Goal: Register for event/course

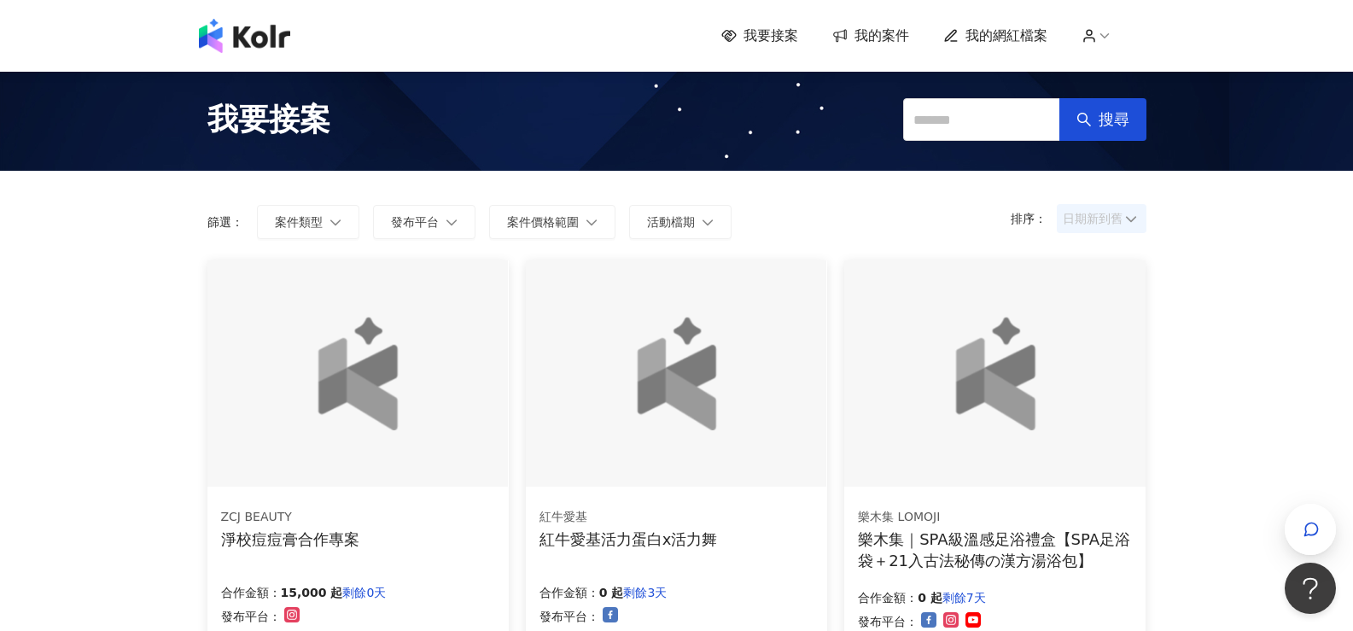
click at [1103, 215] on span "日期新到舊" at bounding box center [1101, 219] width 78 height 26
click at [1101, 314] on div "日期新到舊" at bounding box center [1101, 312] width 62 height 19
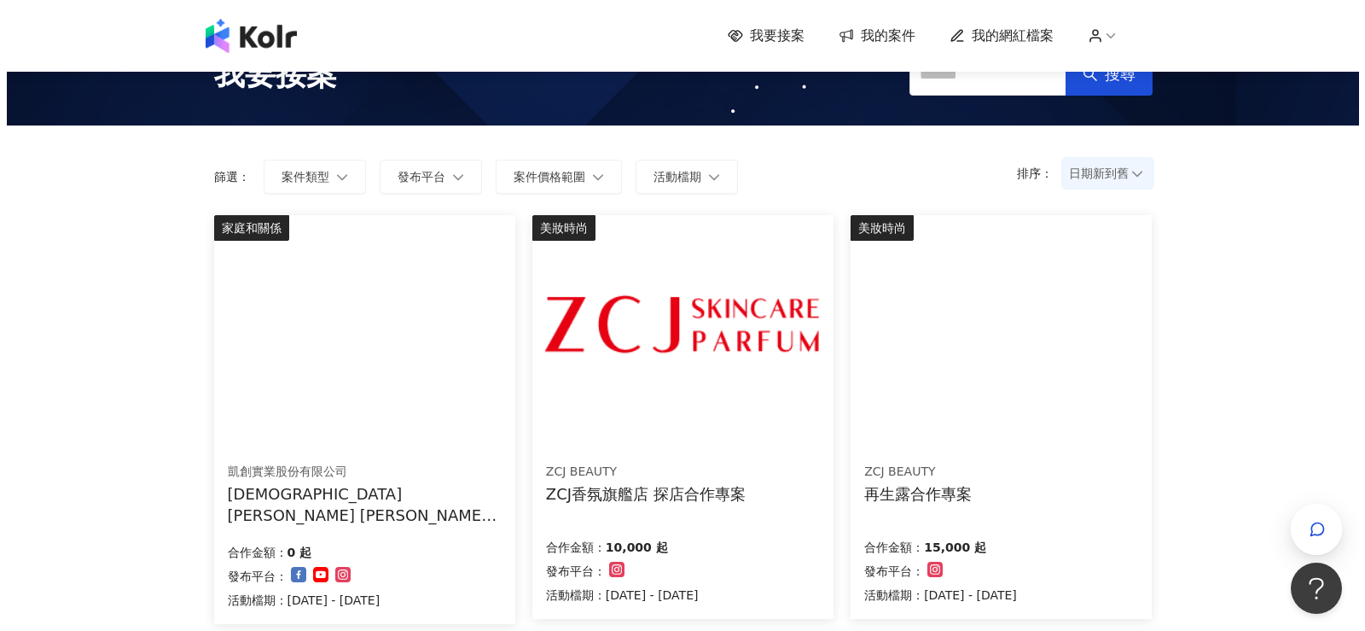
scroll to position [85, 0]
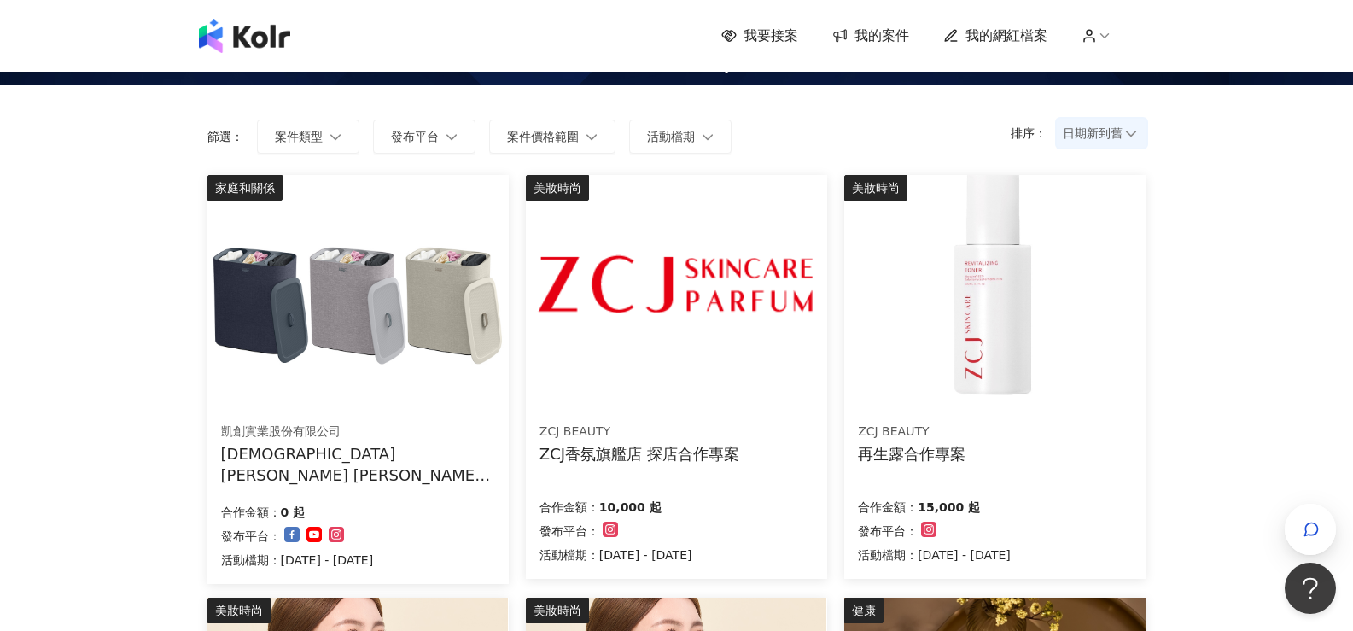
click at [701, 317] on img at bounding box center [676, 288] width 300 height 226
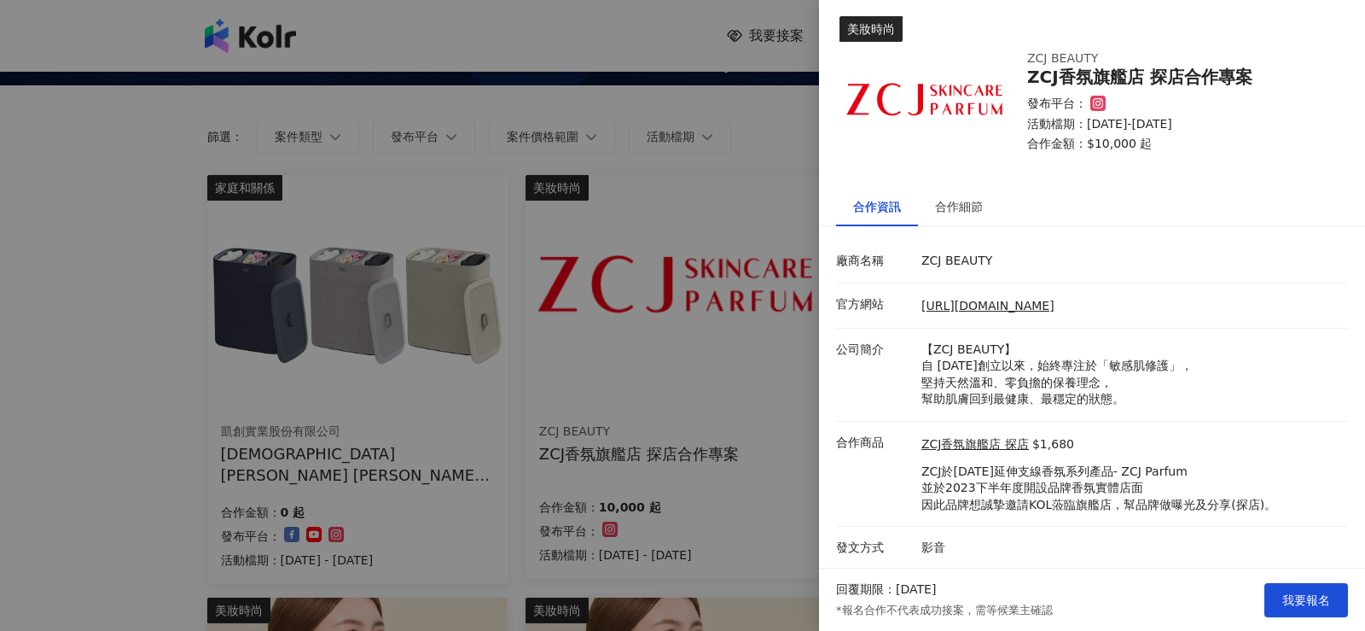
scroll to position [5, 0]
click at [620, 352] on div at bounding box center [682, 315] width 1365 height 631
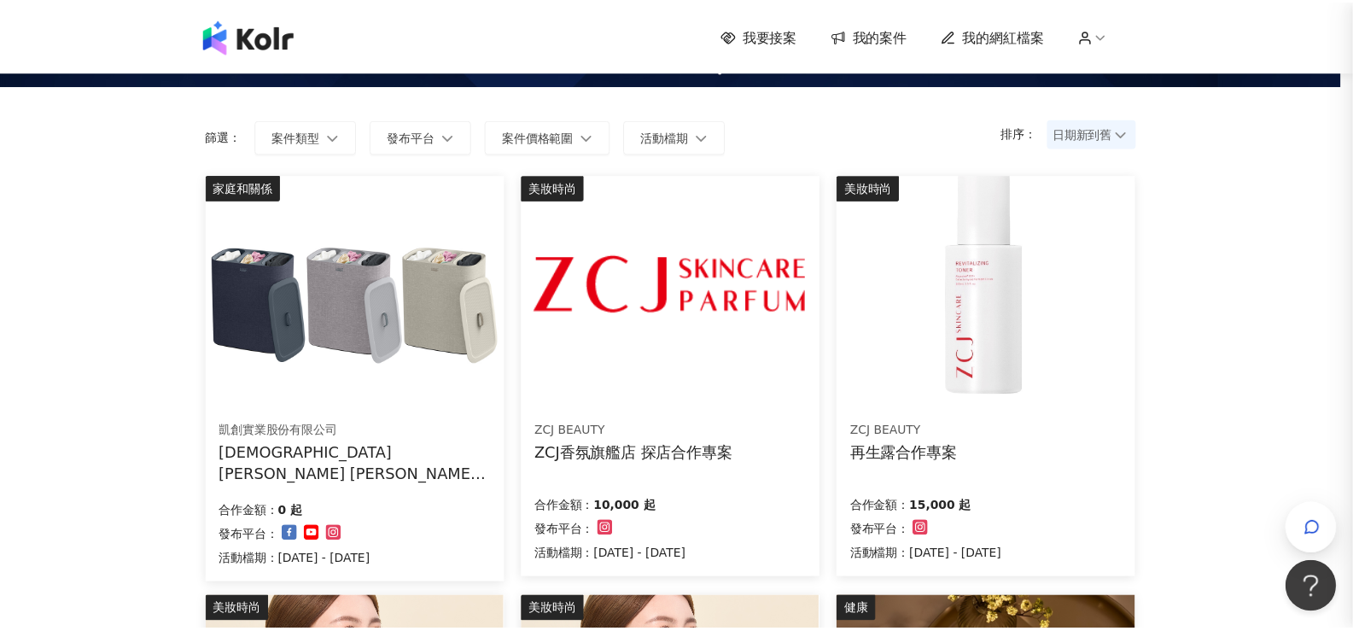
scroll to position [0, 0]
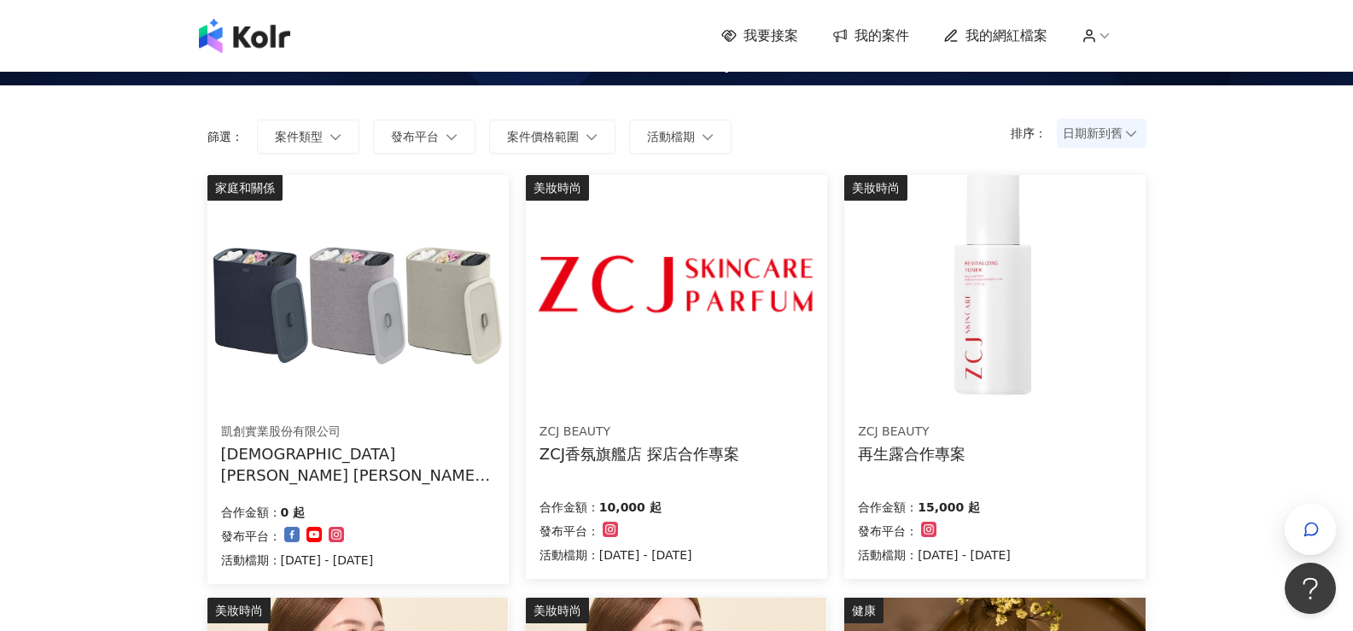
click at [980, 343] on img at bounding box center [994, 288] width 300 height 226
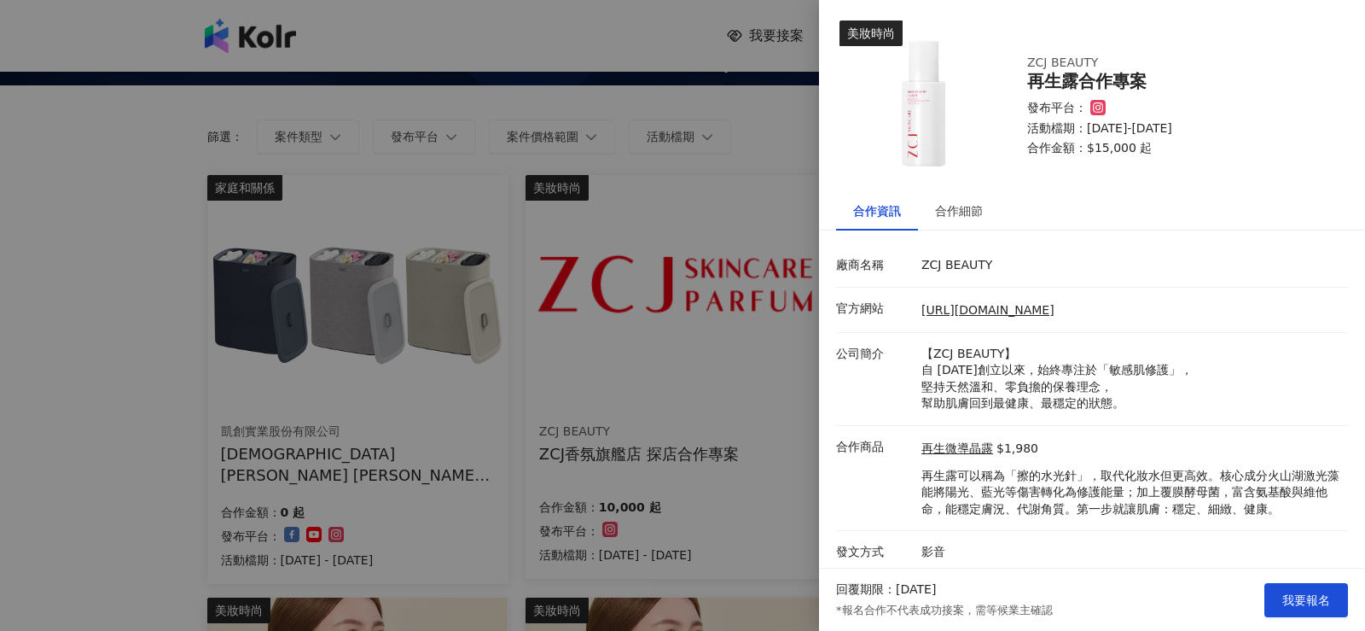
click at [580, 344] on div at bounding box center [682, 315] width 1365 height 631
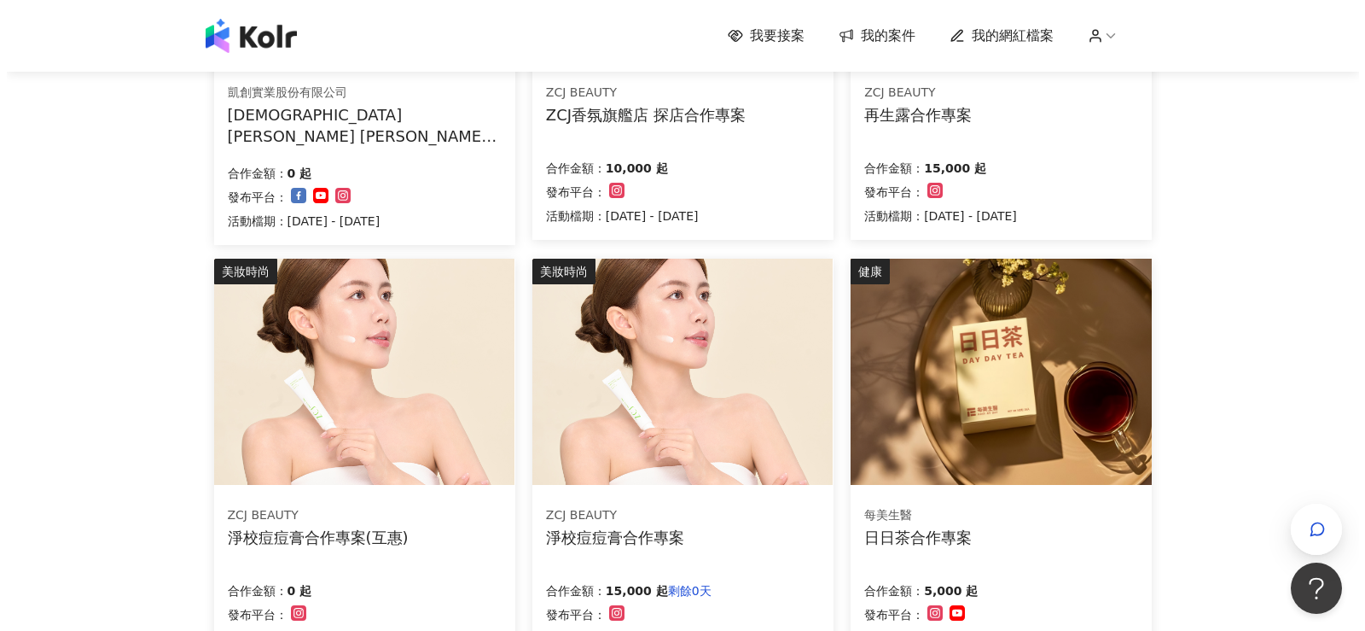
scroll to position [427, 0]
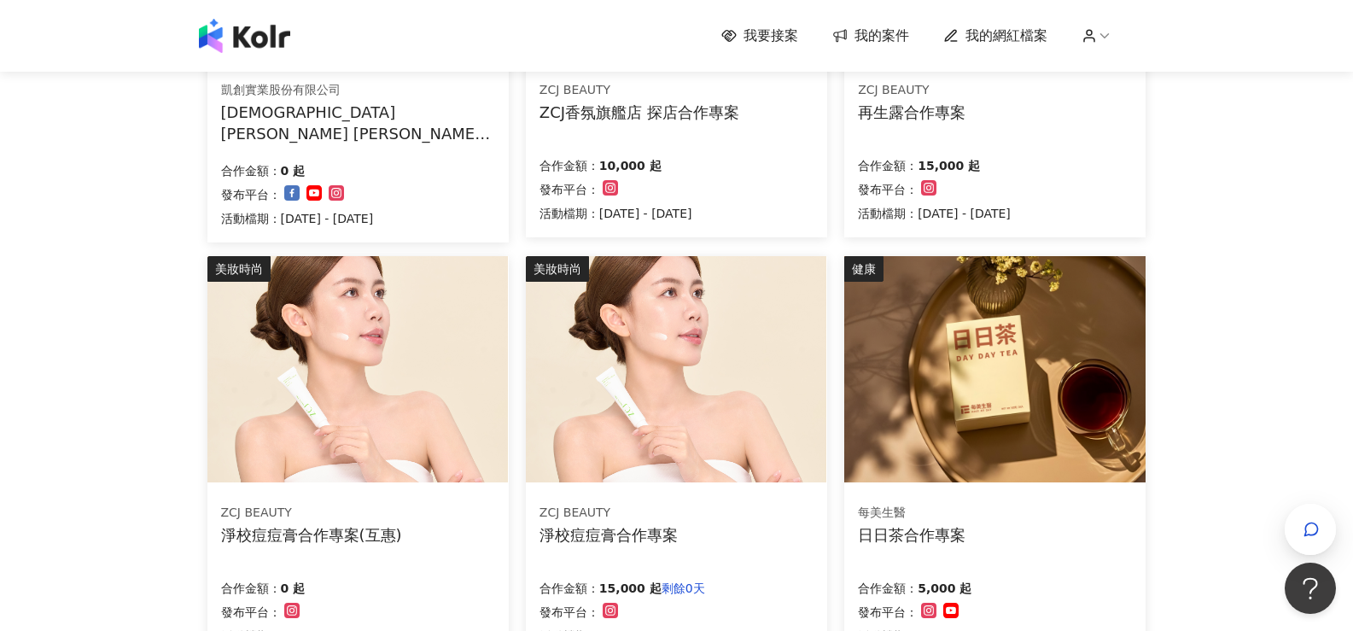
click at [726, 352] on img at bounding box center [676, 369] width 300 height 226
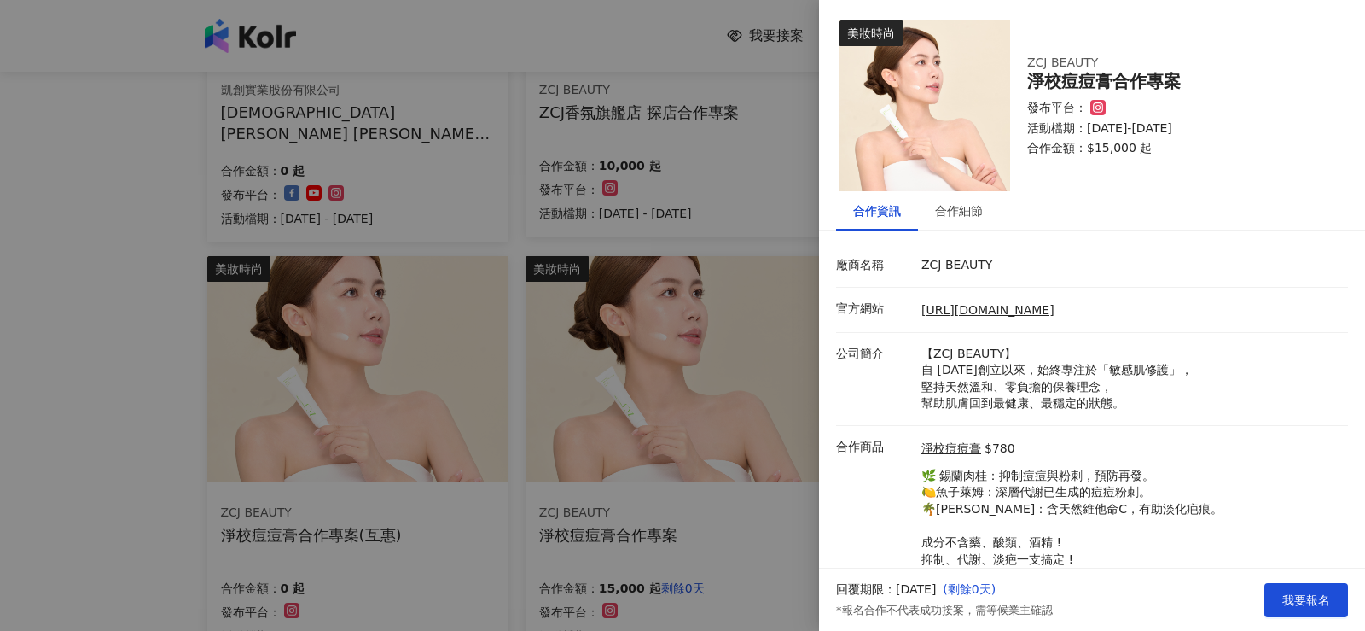
scroll to position [55, 0]
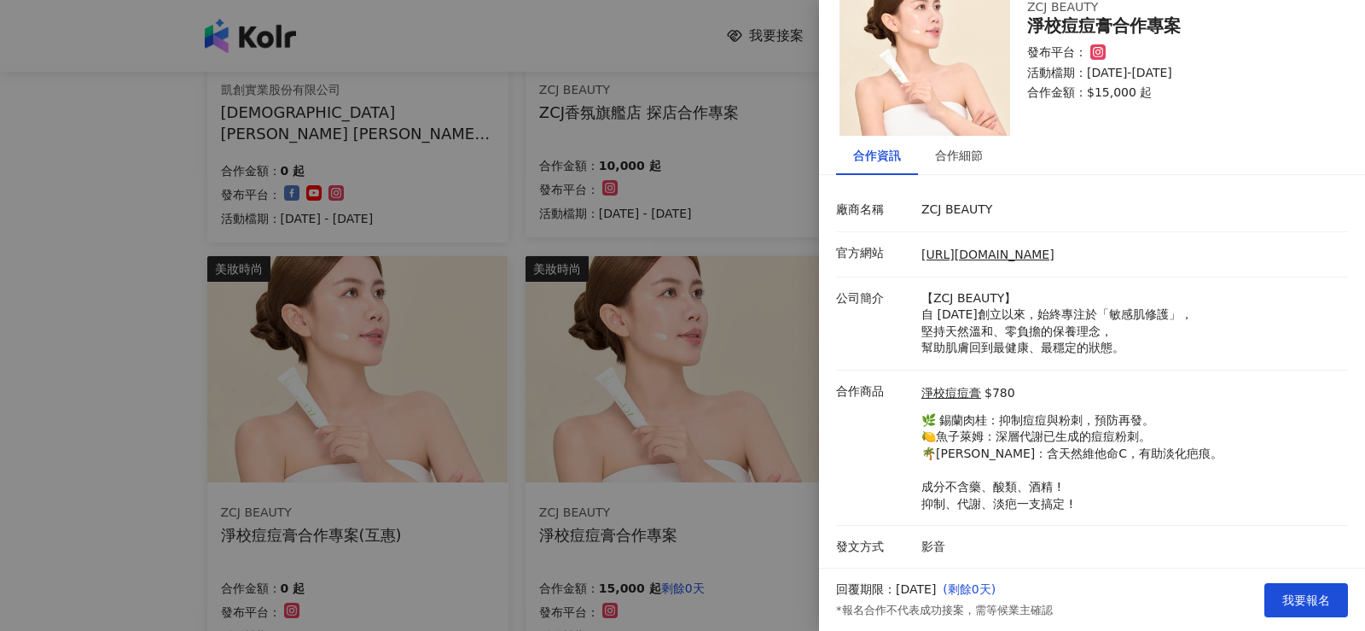
click at [613, 392] on div at bounding box center [682, 315] width 1365 height 631
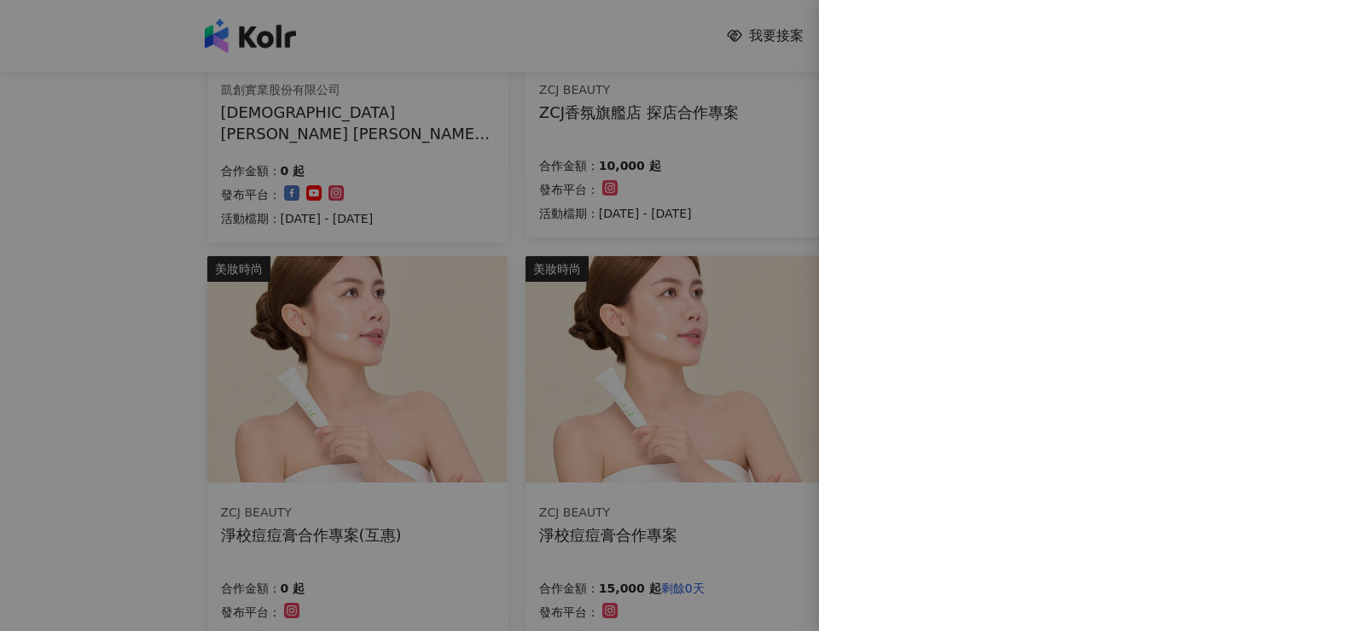
scroll to position [0, 0]
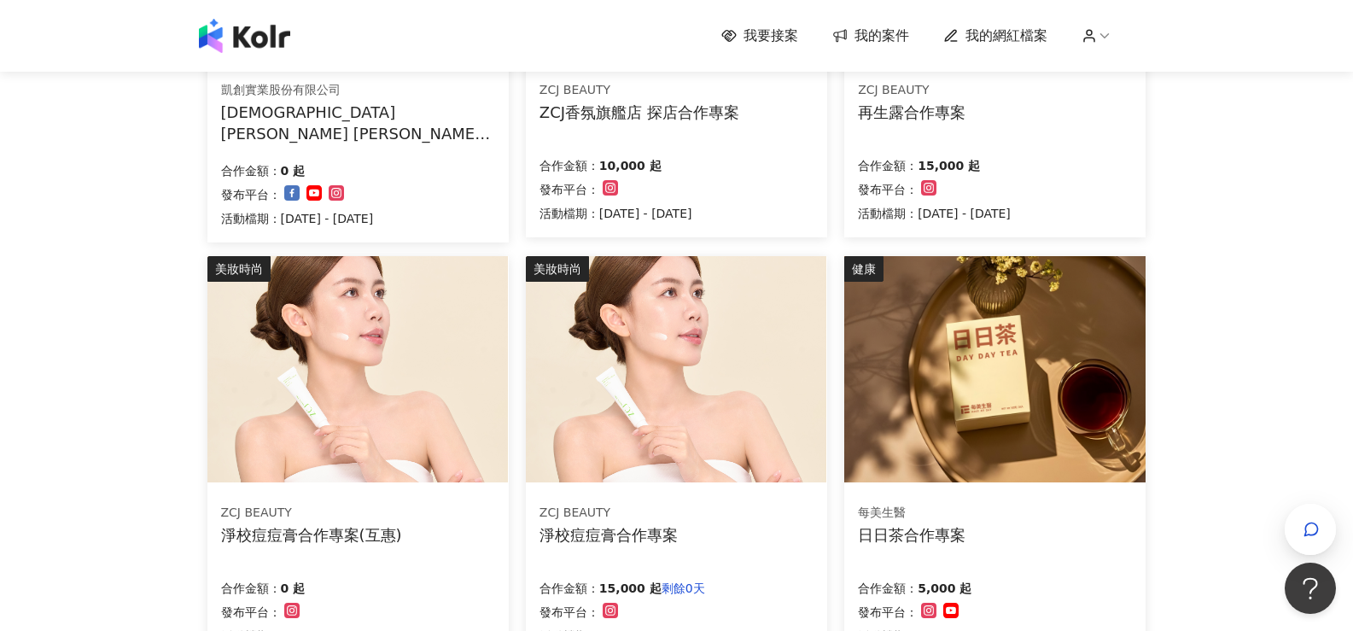
click at [1055, 387] on img at bounding box center [994, 369] width 300 height 226
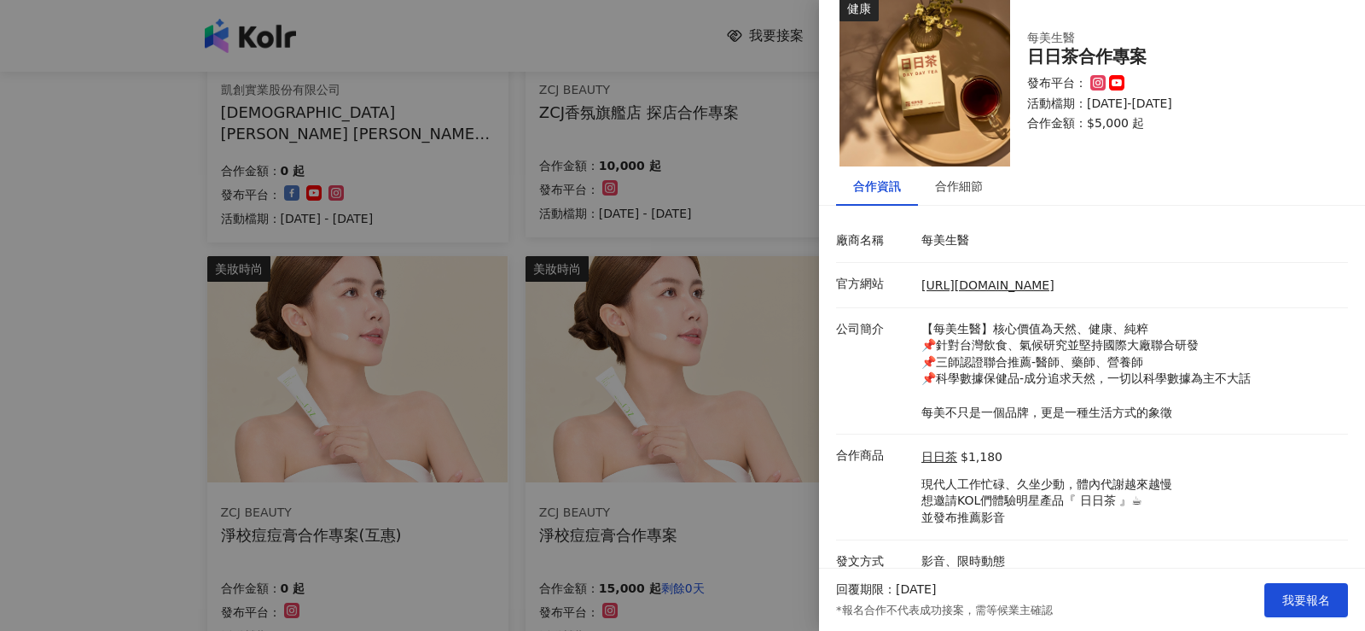
scroll to position [38, 0]
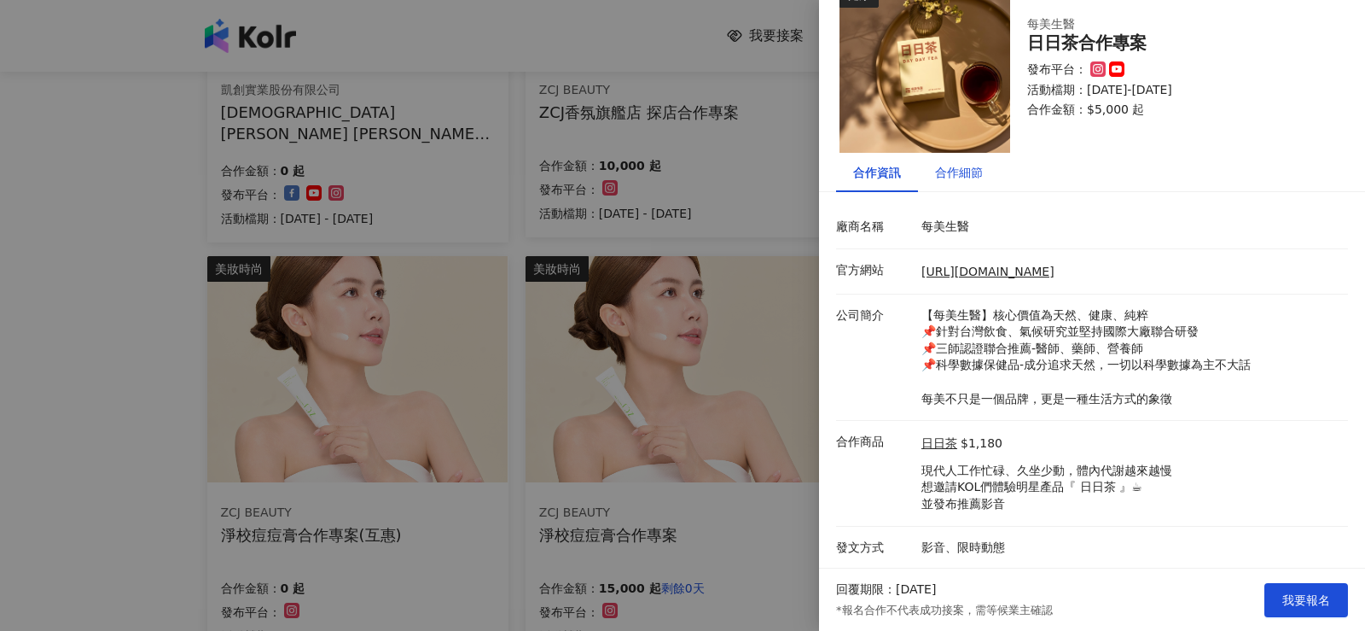
click at [958, 172] on div "合作細節" at bounding box center [959, 172] width 48 height 19
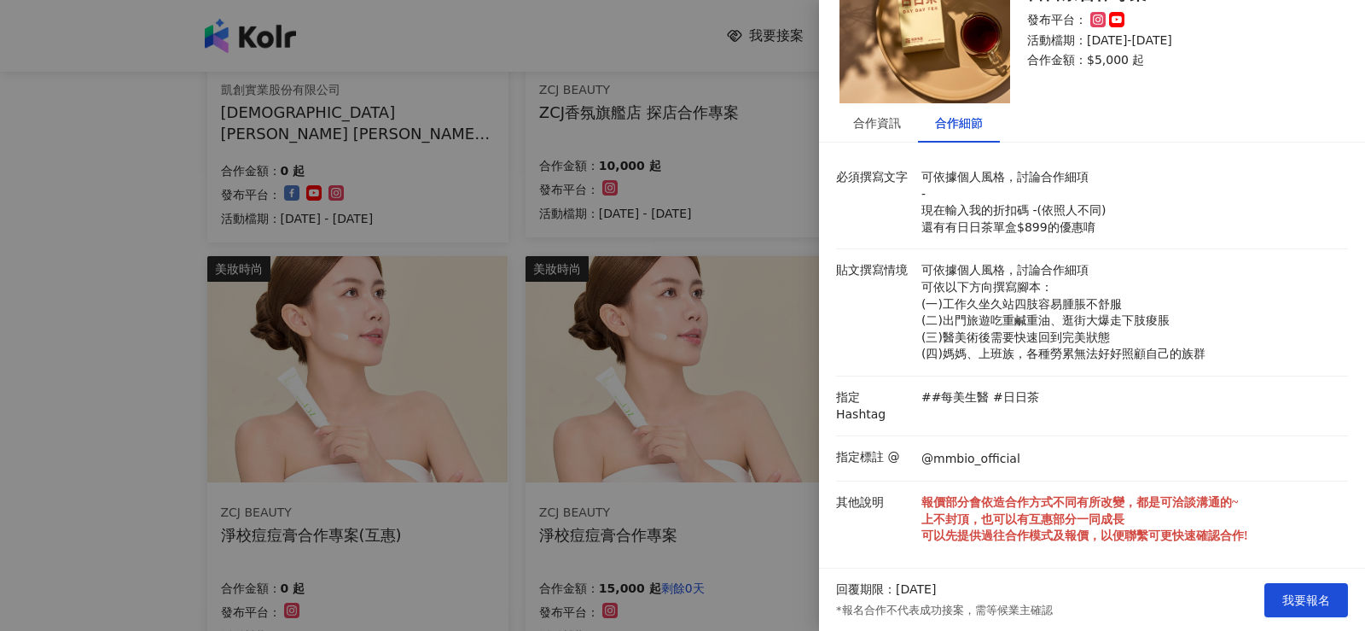
scroll to position [3, 0]
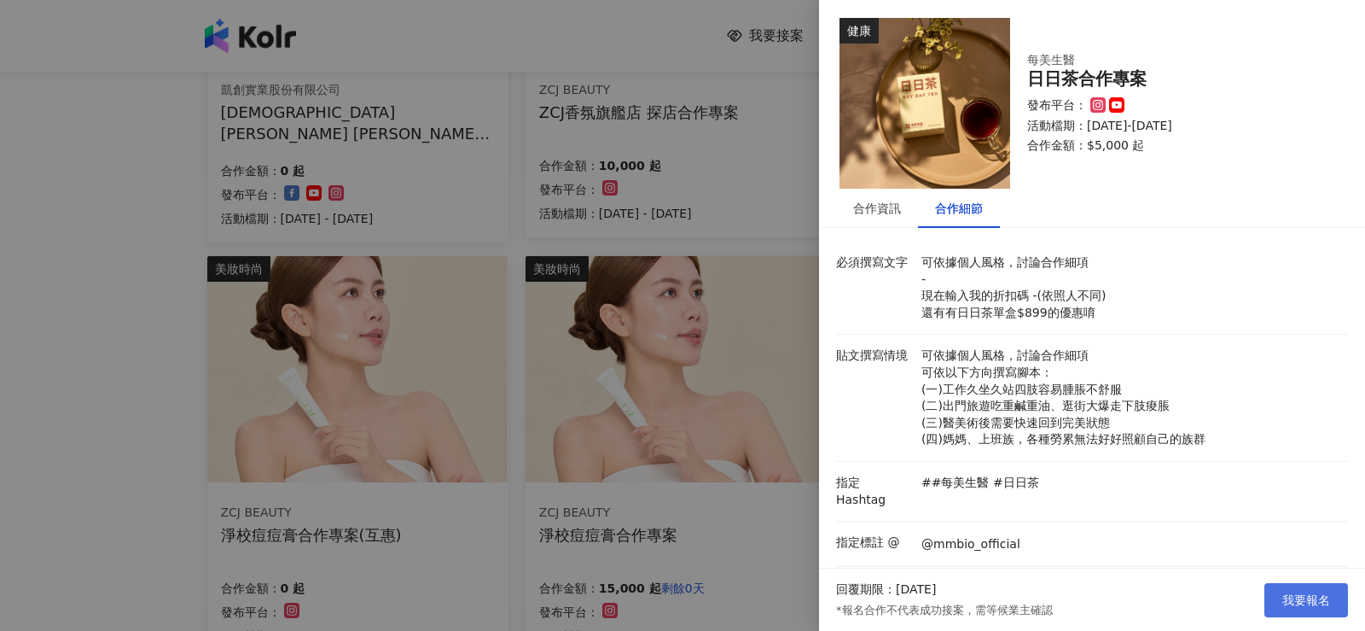
click at [1302, 585] on button "我要報名" at bounding box center [1307, 600] width 84 height 34
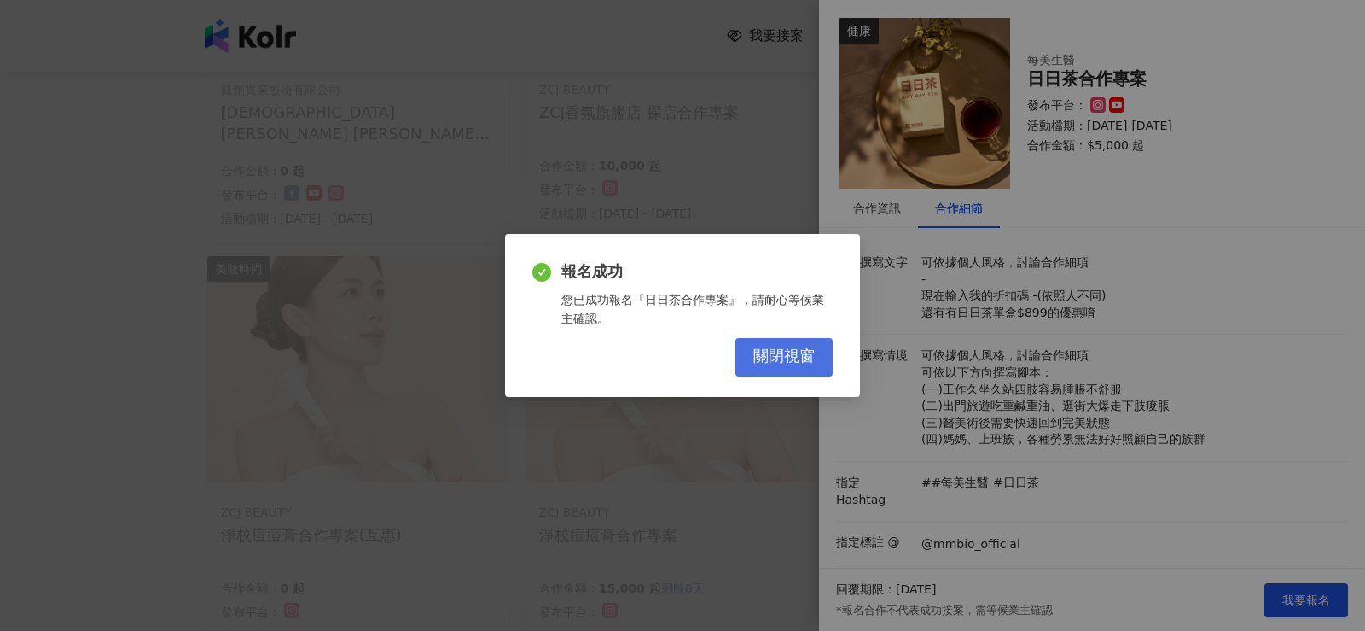
click at [798, 366] on button "關閉視窗" at bounding box center [784, 357] width 97 height 38
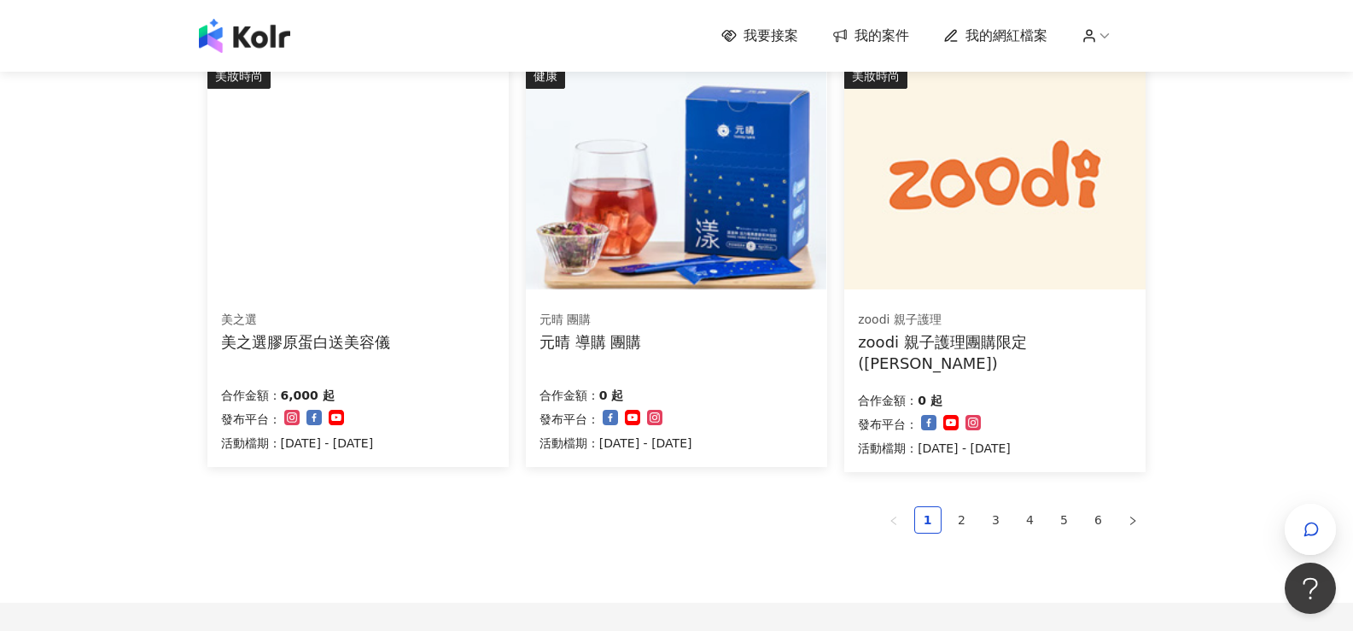
scroll to position [1193, 0]
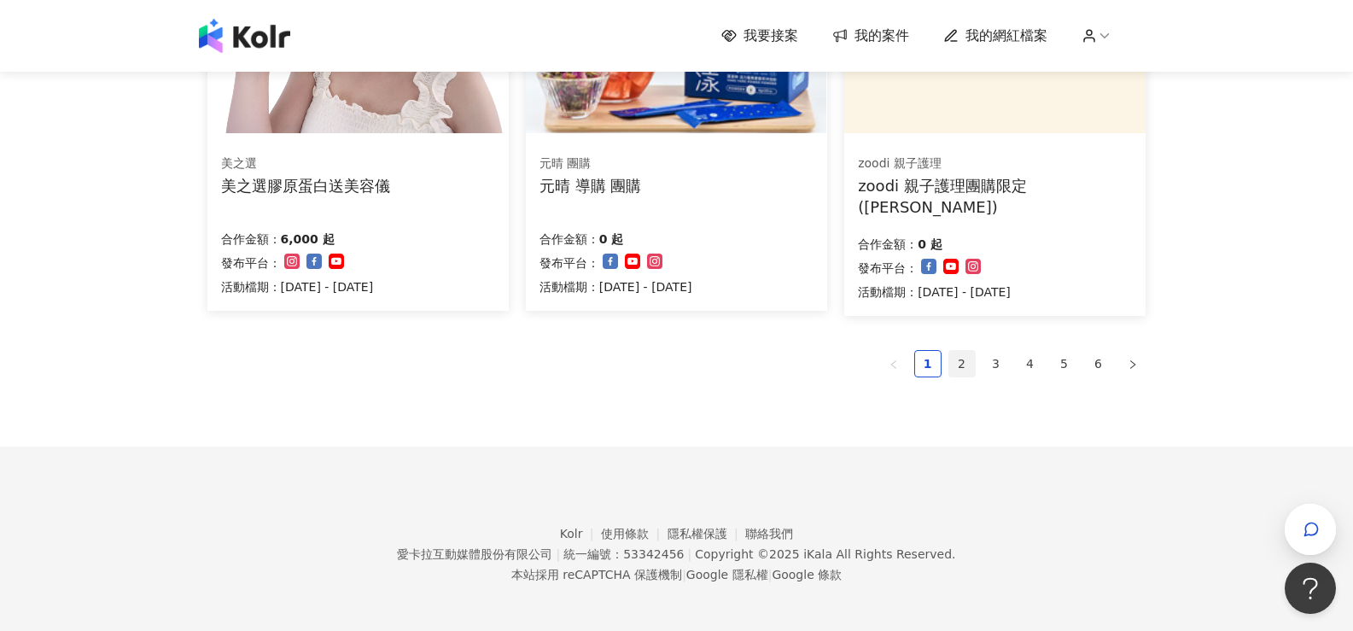
click at [963, 356] on link "2" at bounding box center [962, 364] width 26 height 26
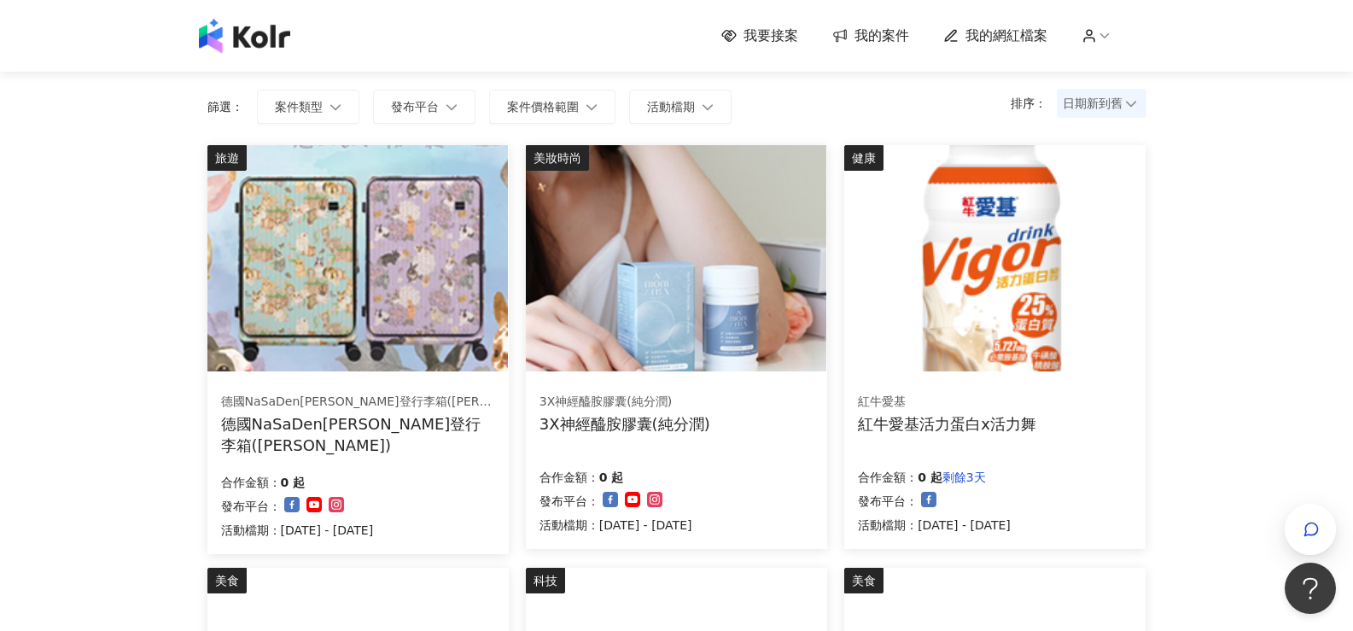
scroll to position [85, 0]
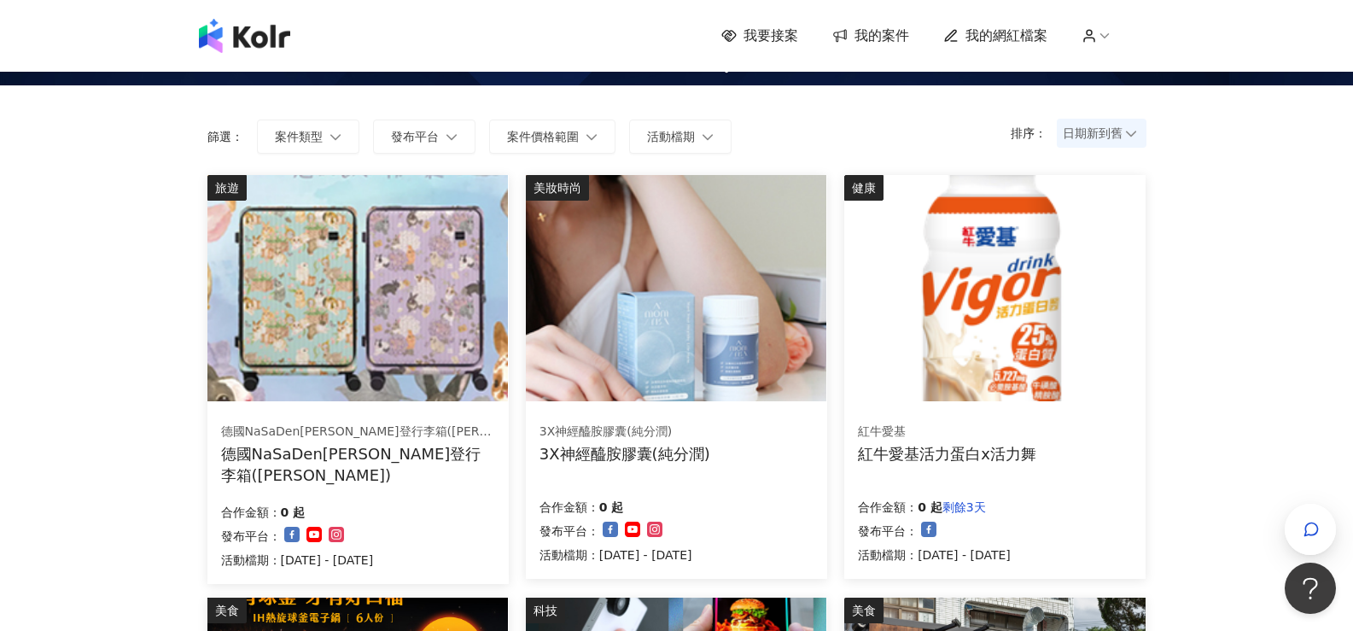
click at [1022, 31] on span "我的網紅檔案" at bounding box center [1006, 35] width 82 height 19
